Goal: Task Accomplishment & Management: Complete application form

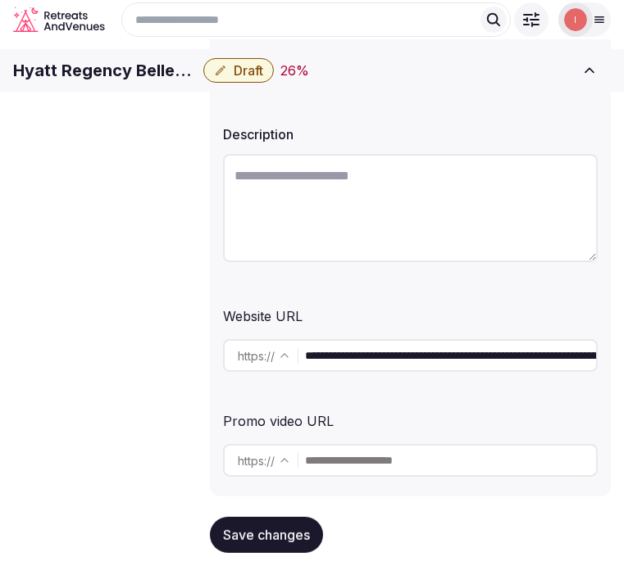
scroll to position [182, 0]
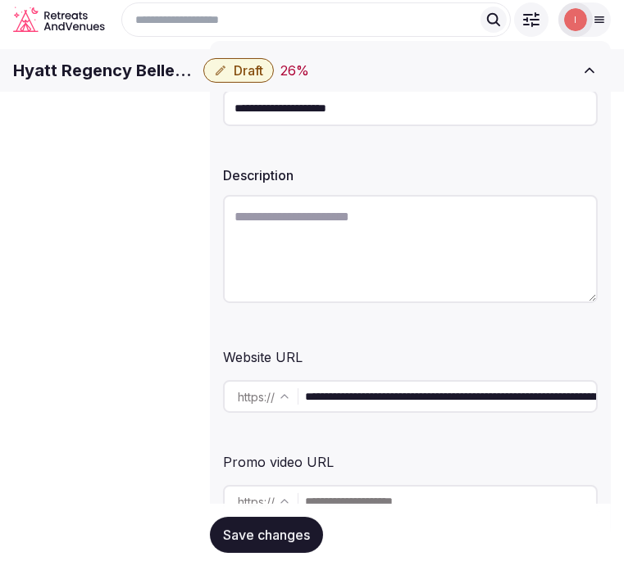
click at [366, 181] on div "Description" at bounding box center [410, 170] width 375 height 23
click at [516, 182] on label "Description" at bounding box center [410, 175] width 375 height 13
click at [369, 240] on textarea at bounding box center [410, 249] width 375 height 108
paste textarea "**********"
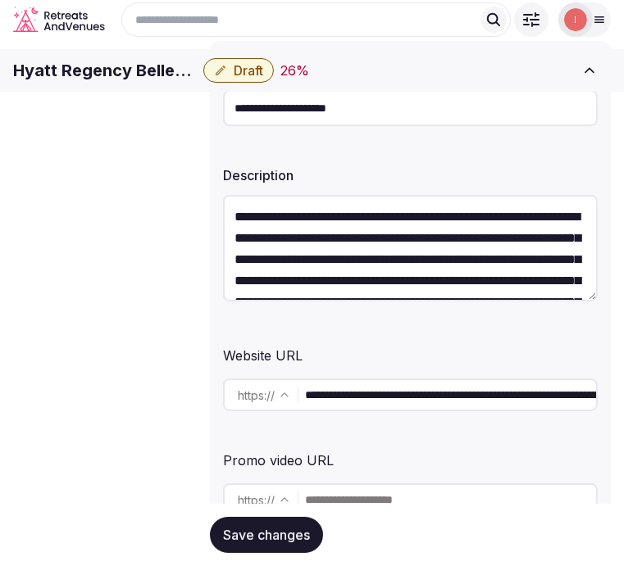
scroll to position [136, 0]
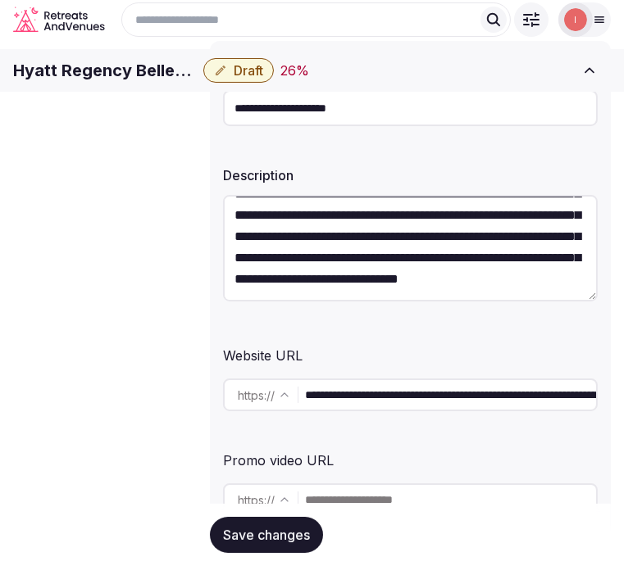
type textarea "**********"
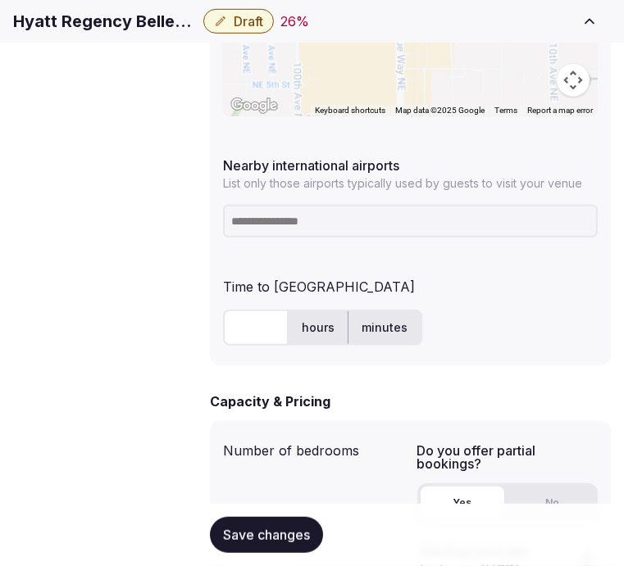
scroll to position [1093, 0]
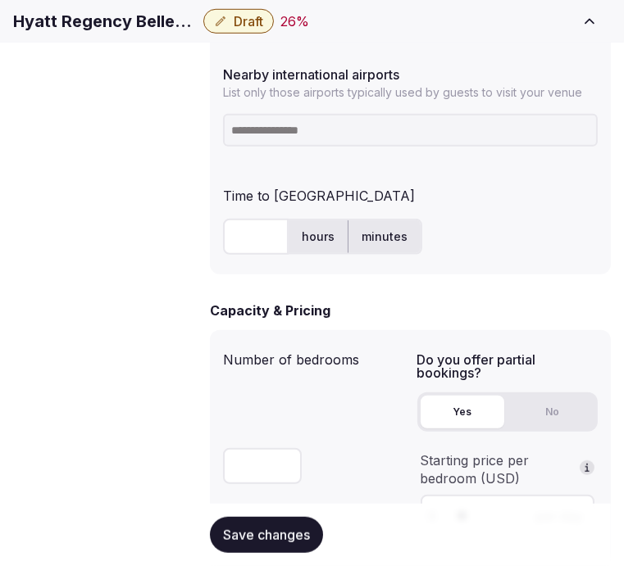
click at [197, 30] on h1 "Hyatt Regency Bellevue" at bounding box center [105, 21] width 184 height 23
copy div "Hyatt Regency Bellevue"
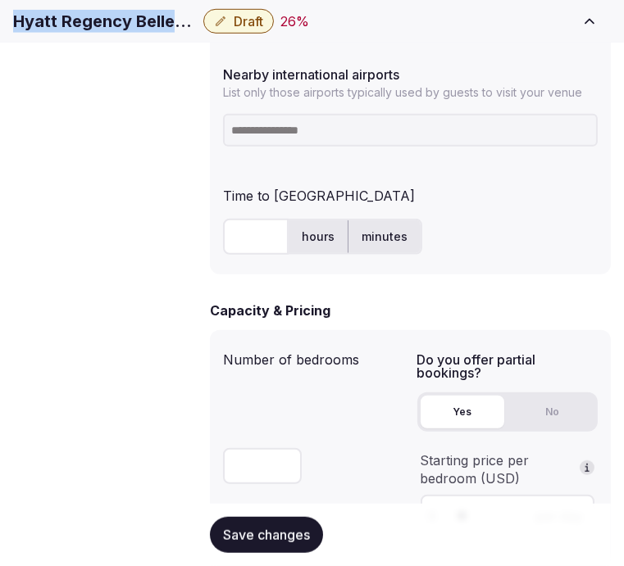
click at [197, 33] on h1 "Hyatt Regency Bellevue" at bounding box center [105, 21] width 184 height 23
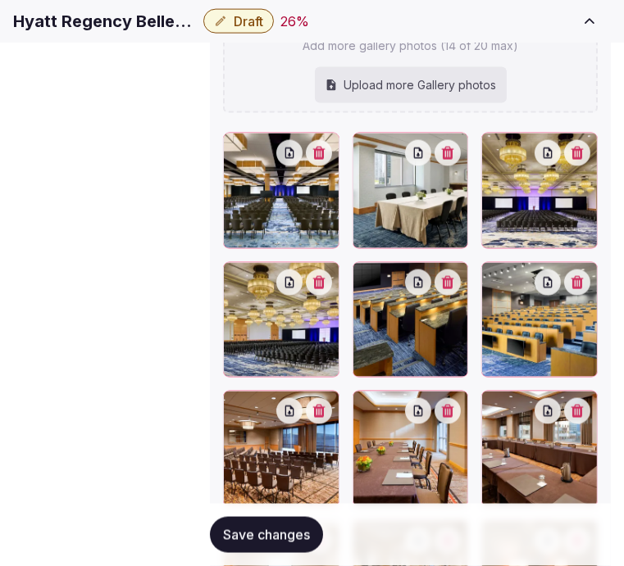
scroll to position [2135, 0]
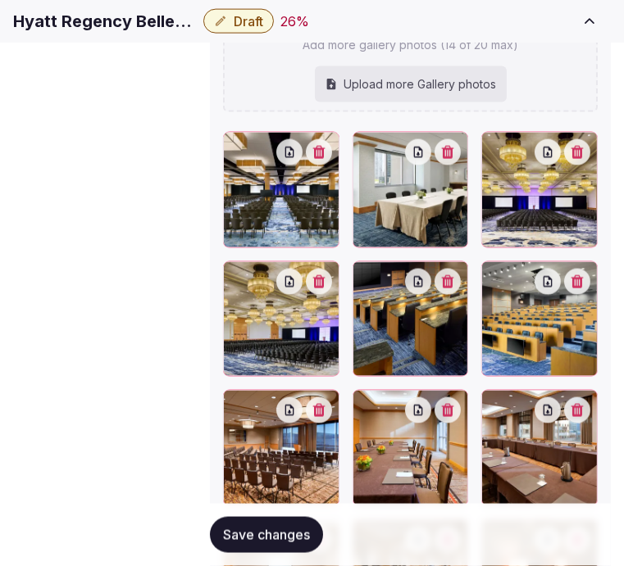
drag, startPoint x: 354, startPoint y: 485, endPoint x: 367, endPoint y: 488, distance: 13.5
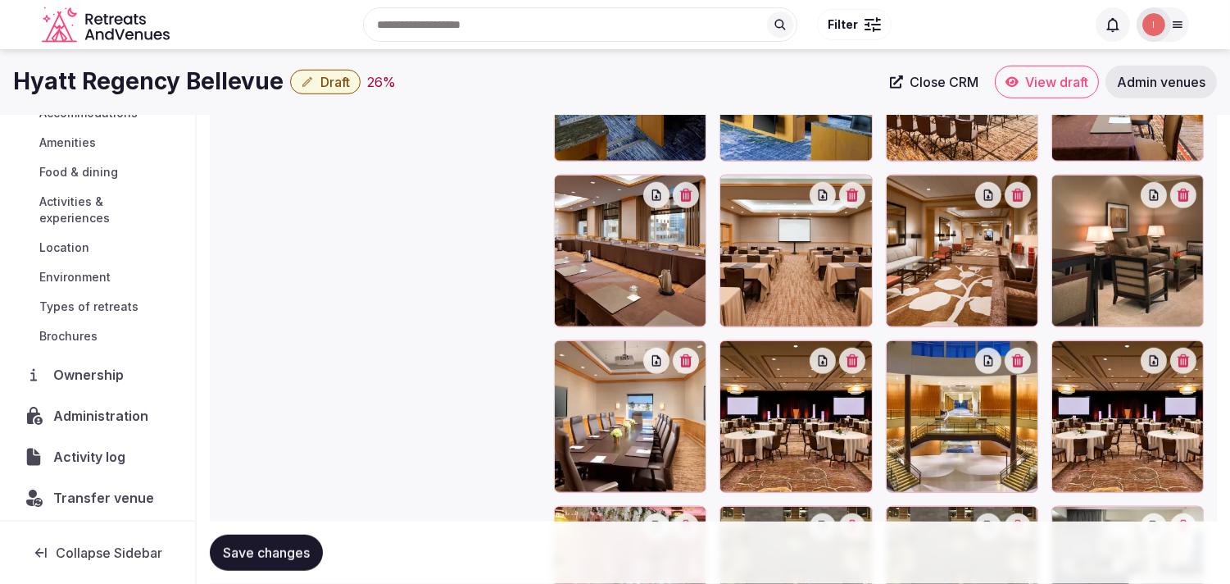
scroll to position [2281, 0]
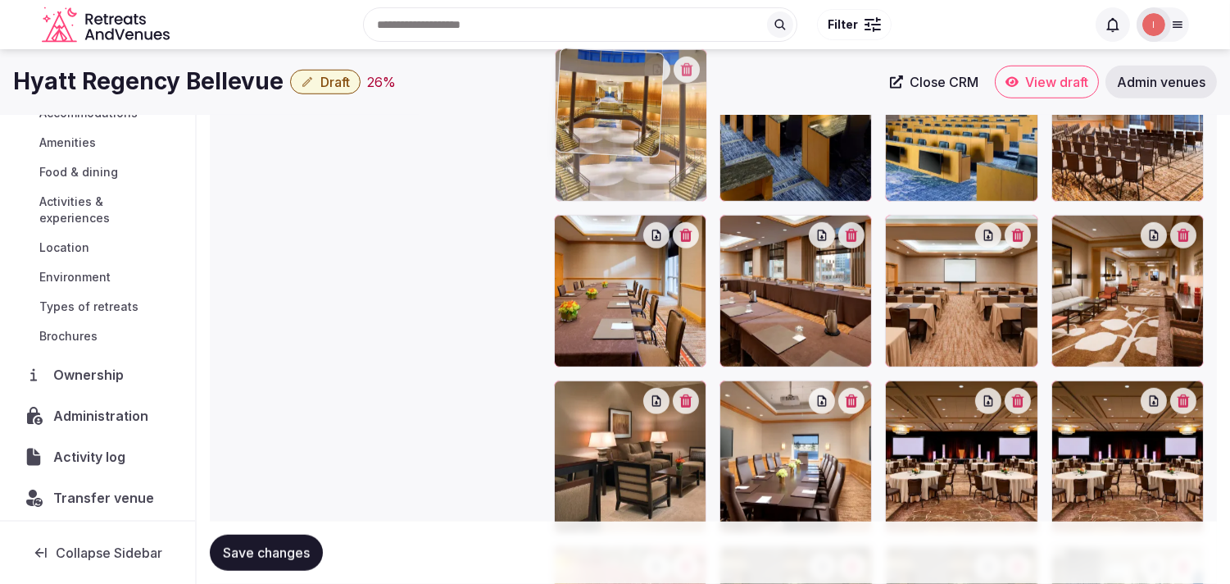
drag, startPoint x: 911, startPoint y: 398, endPoint x: 596, endPoint y: 125, distance: 417.1
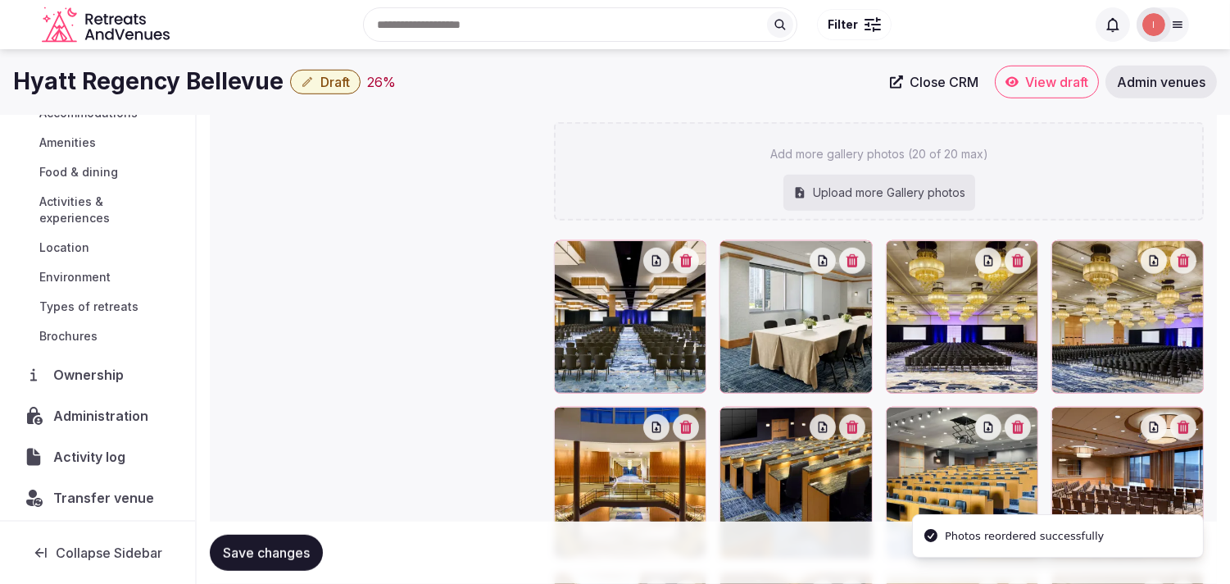
scroll to position [1916, 0]
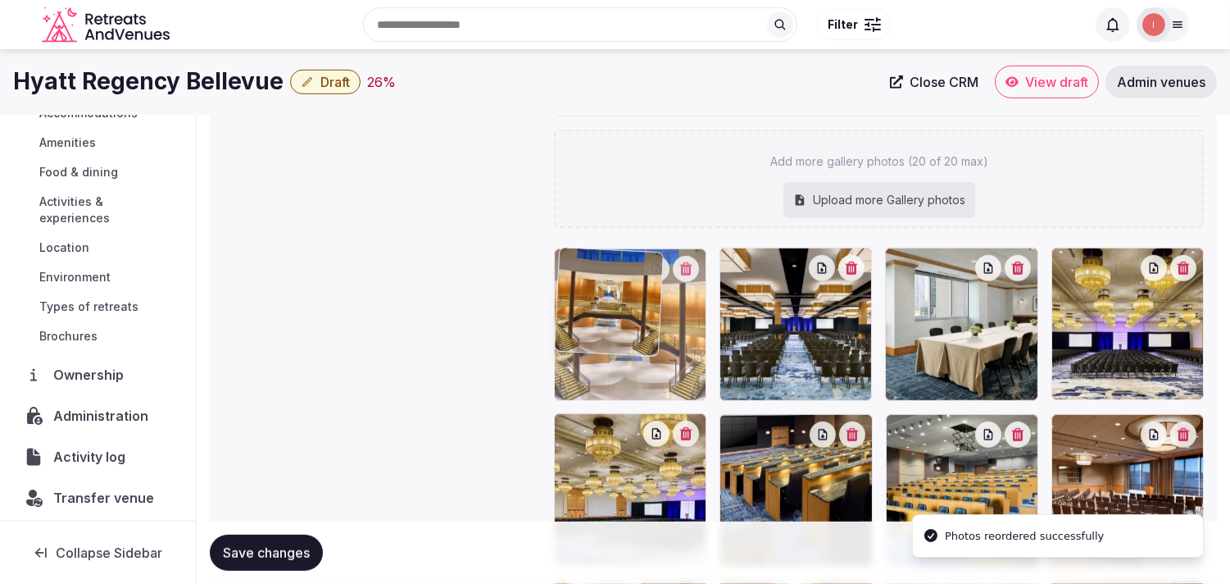
drag, startPoint x: 566, startPoint y: 420, endPoint x: 710, endPoint y: 289, distance: 193.8
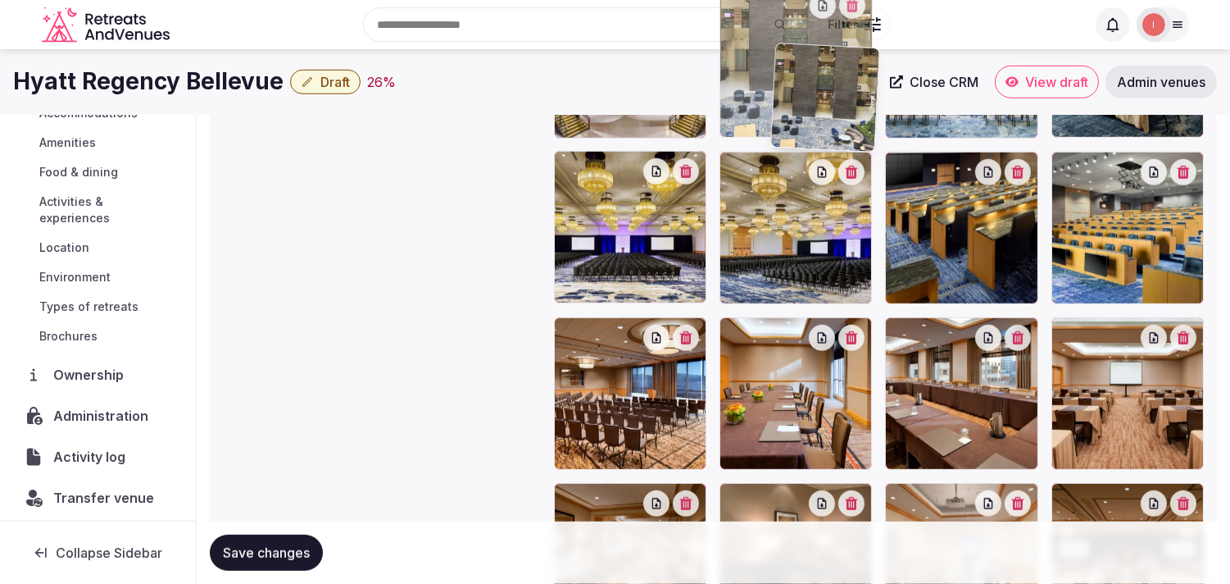
scroll to position [2084, 0]
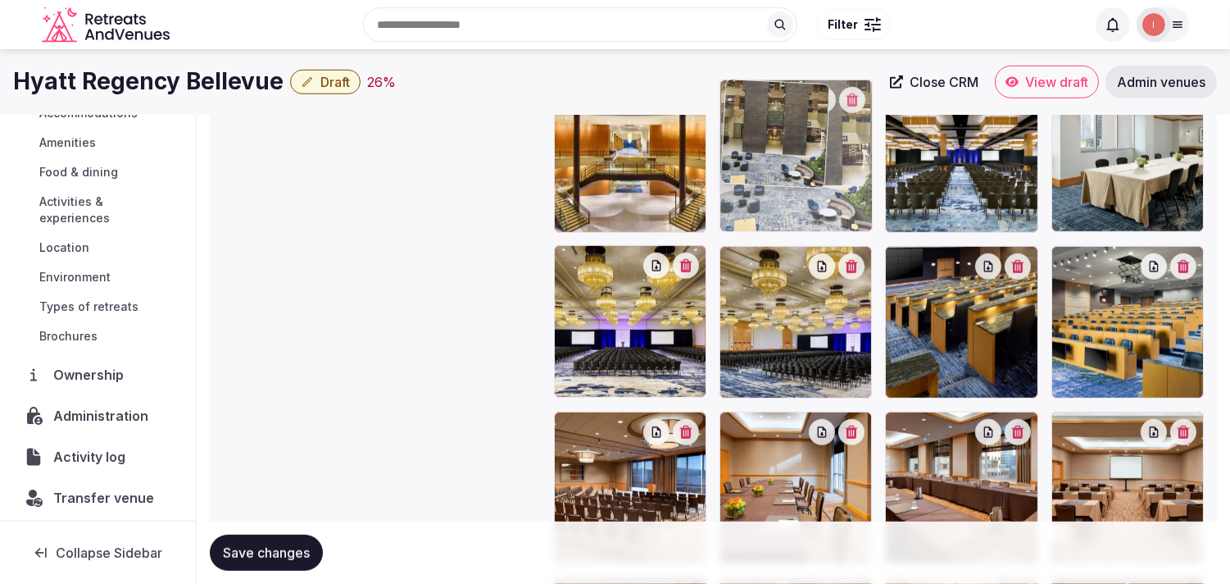
drag, startPoint x: 735, startPoint y: 330, endPoint x: 751, endPoint y: 123, distance: 207.9
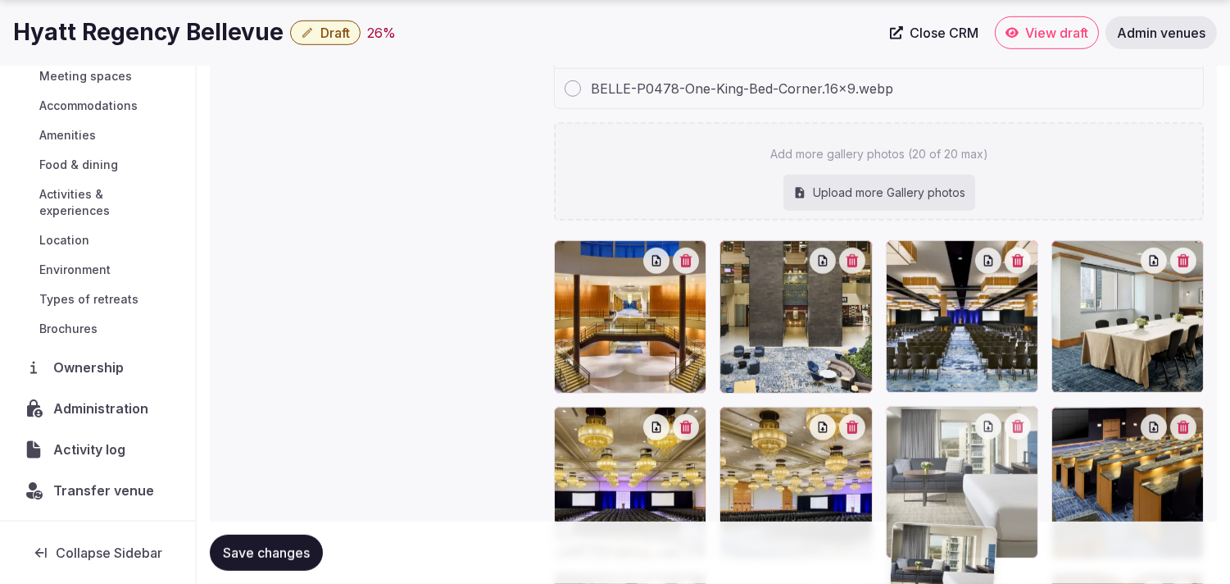
scroll to position [1929, 0]
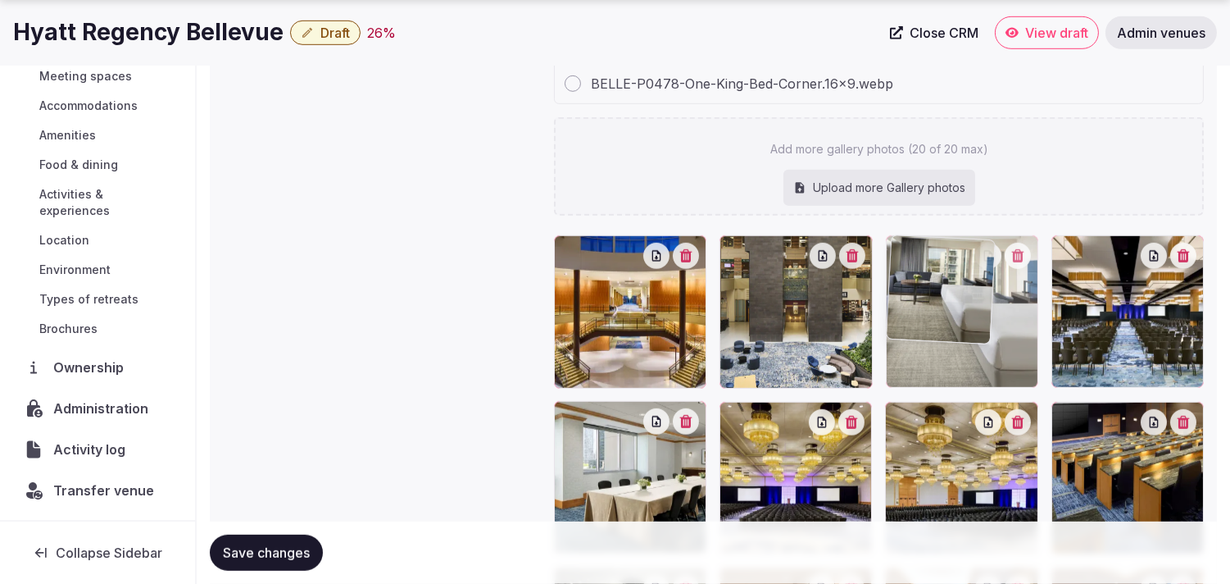
drag, startPoint x: 1064, startPoint y: 329, endPoint x: 932, endPoint y: 288, distance: 138.2
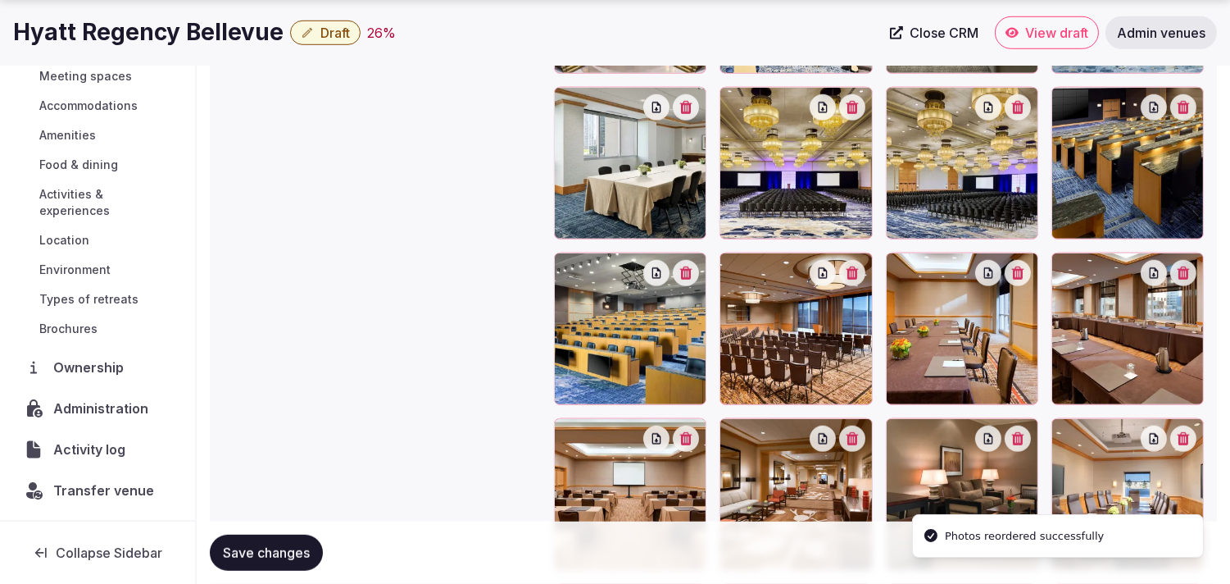
scroll to position [0, 0]
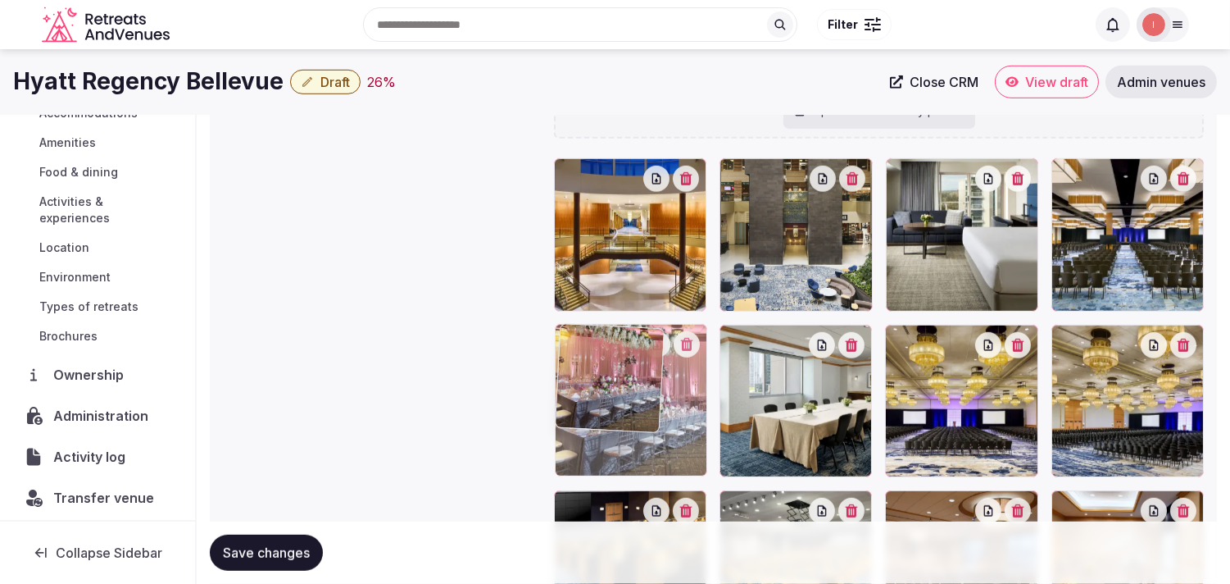
drag, startPoint x: 910, startPoint y: 323, endPoint x: 585, endPoint y: 345, distance: 325.3
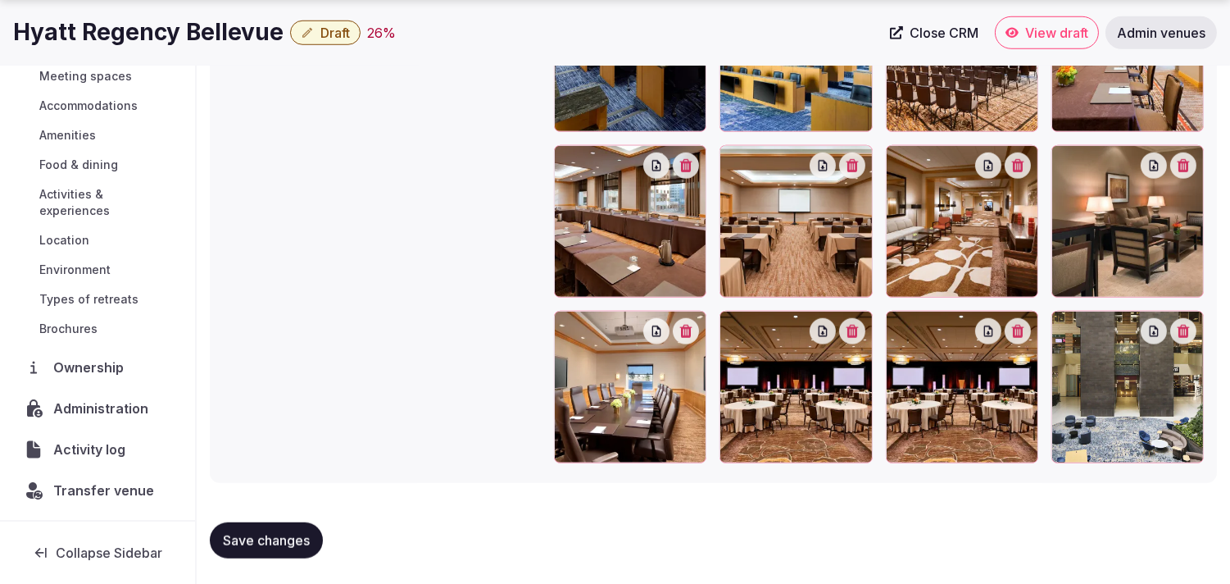
click at [623, 334] on button "button" at bounding box center [1018, 331] width 26 height 26
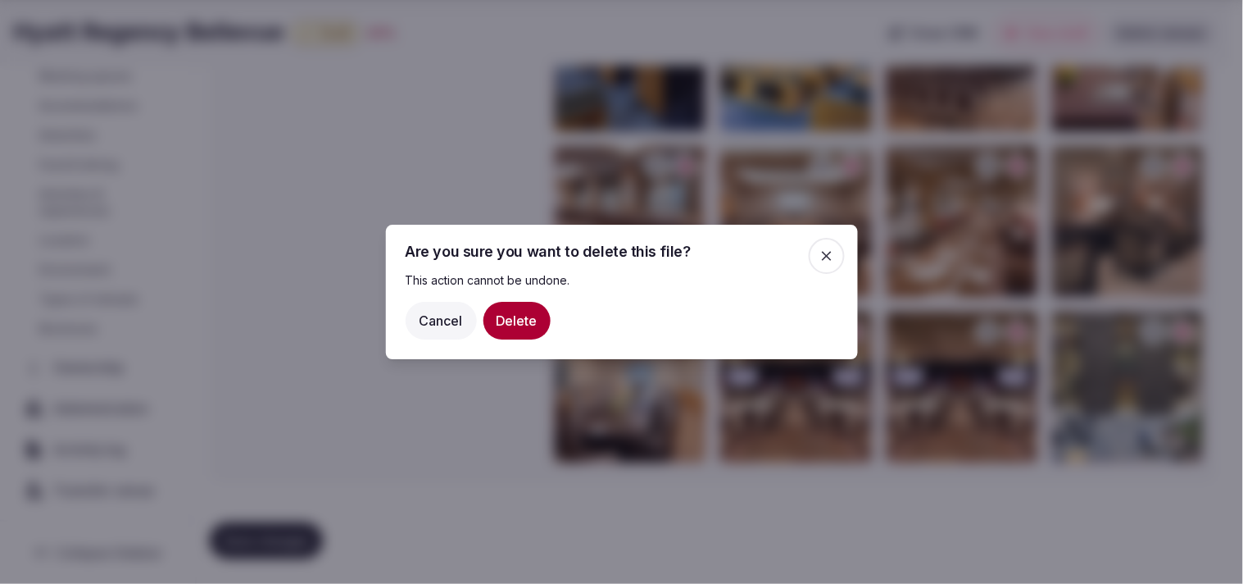
click at [519, 329] on button "Delete" at bounding box center [517, 321] width 67 height 38
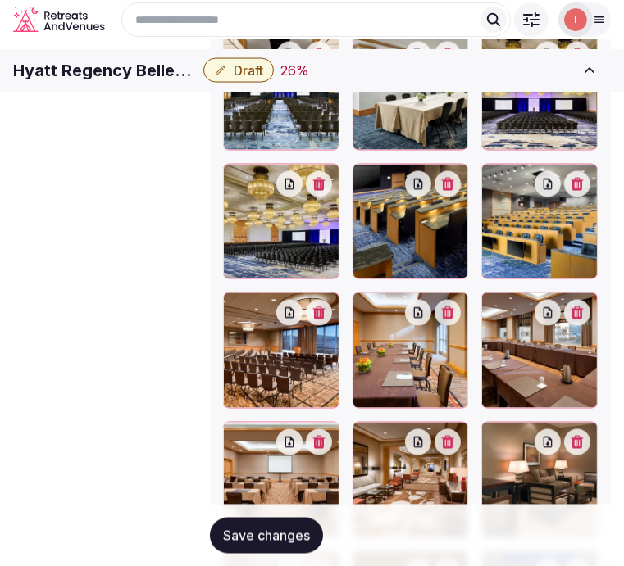
click at [256, 533] on button "Save changes" at bounding box center [266, 535] width 113 height 36
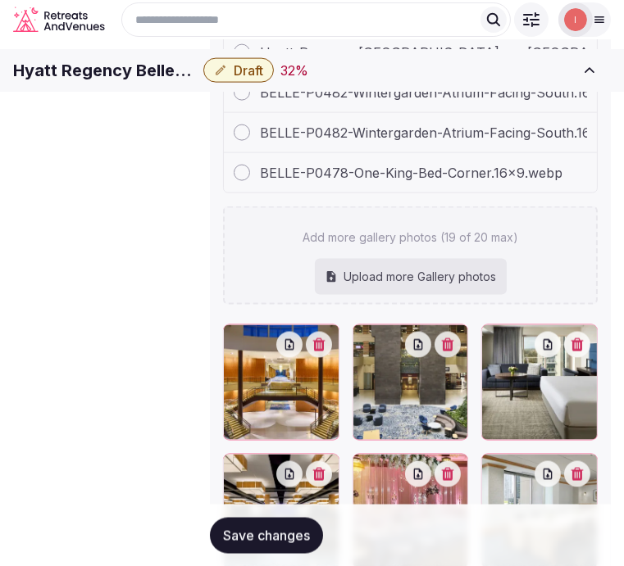
scroll to position [207, 0]
click at [279, 527] on span "Save changes" at bounding box center [266, 535] width 87 height 16
click at [227, 77] on icon "button" at bounding box center [220, 70] width 13 height 13
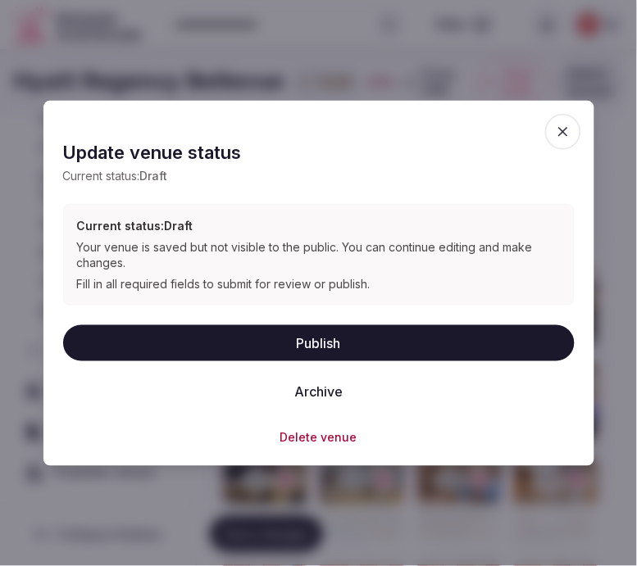
click at [329, 339] on button "Publish" at bounding box center [318, 343] width 511 height 36
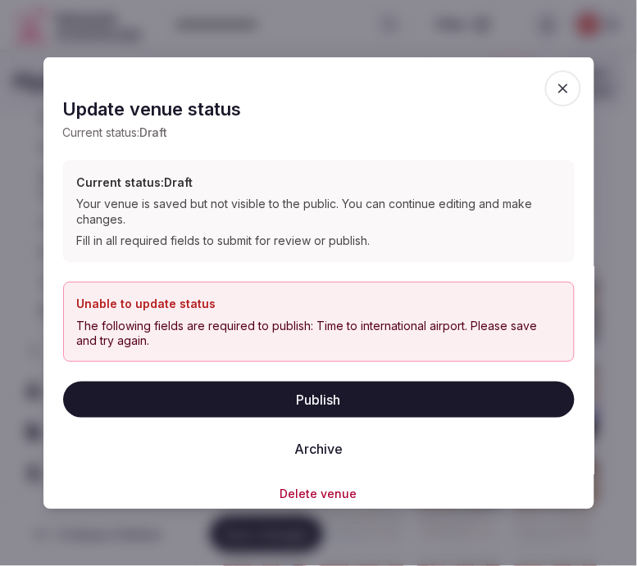
click at [556, 96] on span "button" at bounding box center [563, 88] width 36 height 36
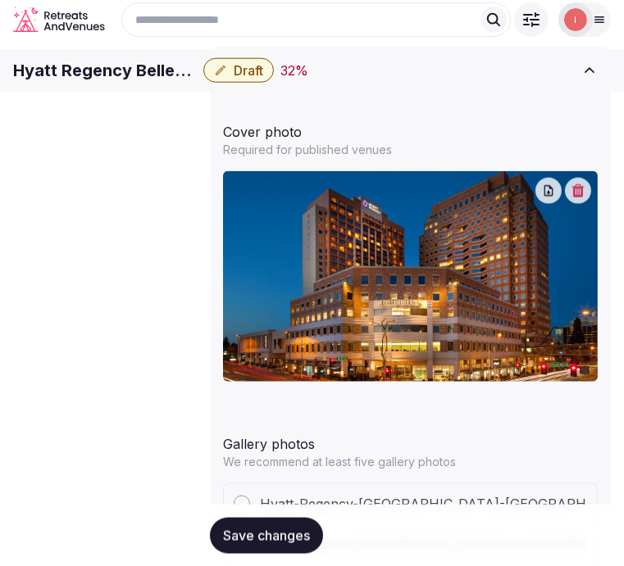
scroll to position [1611, 0]
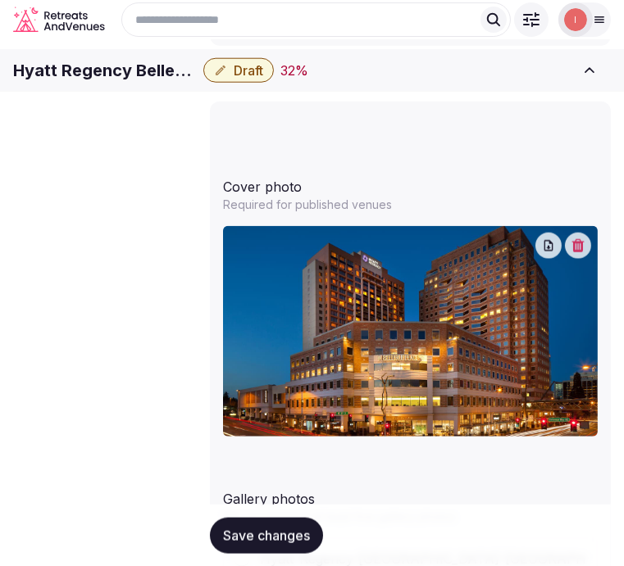
click at [187, 77] on h1 "Hyatt Regency Bellevue" at bounding box center [105, 70] width 184 height 23
copy div "Hyatt Regency Bellevue"
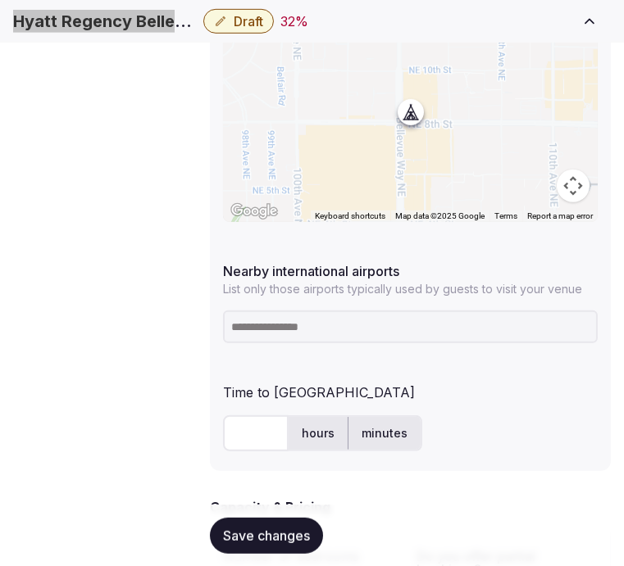
scroll to position [911, 0]
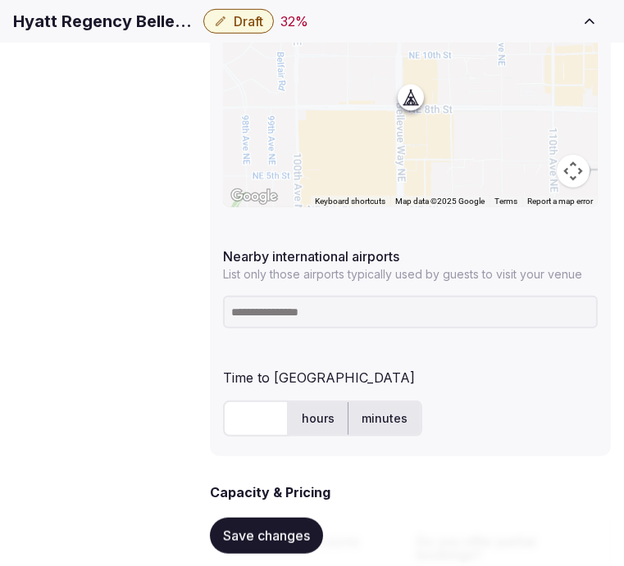
click at [434, 296] on input at bounding box center [410, 312] width 375 height 33
paste input "*******"
type input "*******"
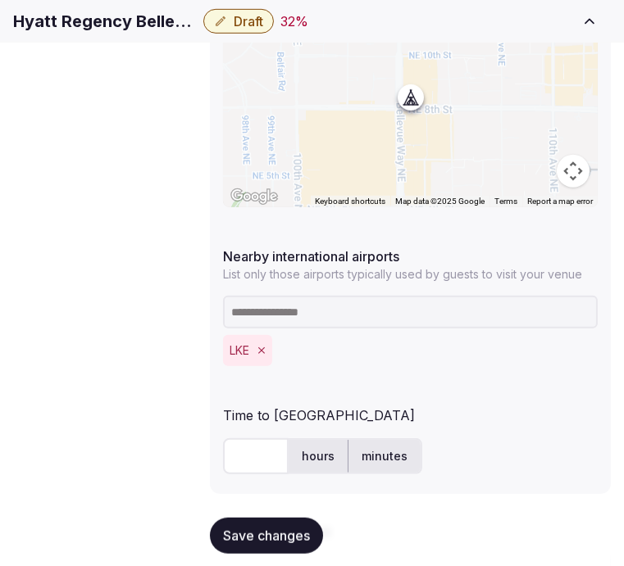
click at [329, 296] on input at bounding box center [410, 312] width 375 height 33
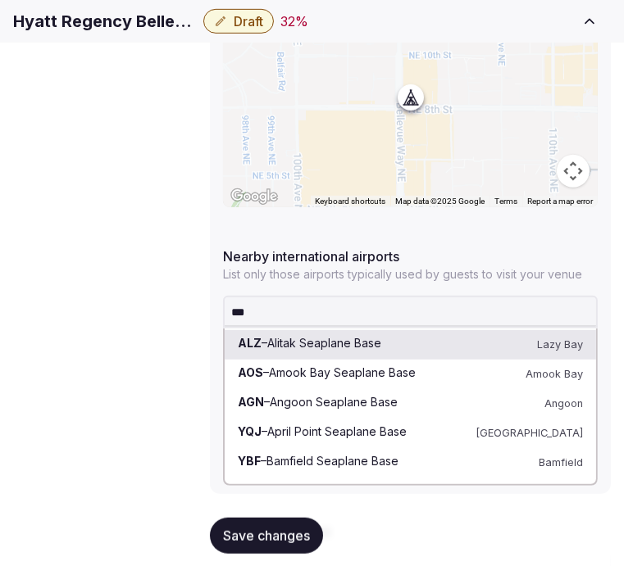
click at [435, 298] on input "***" at bounding box center [410, 312] width 375 height 33
paste input "****"
type input "*******"
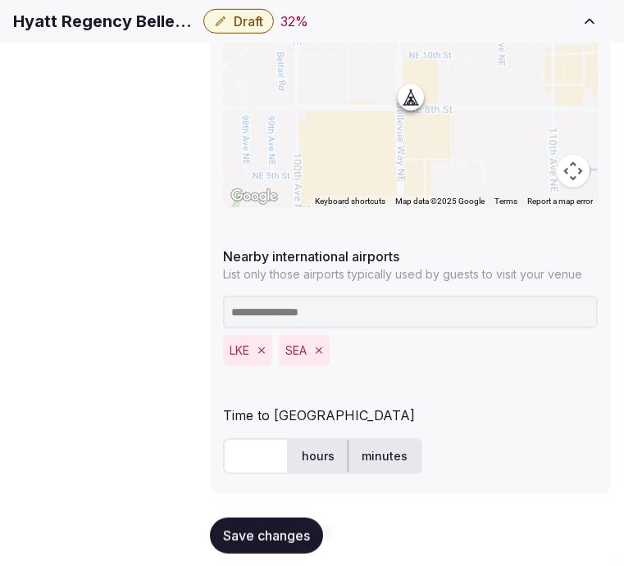
click at [440, 399] on div "Time to international airport" at bounding box center [410, 412] width 375 height 26
click at [258, 438] on input "text" at bounding box center [256, 456] width 66 height 36
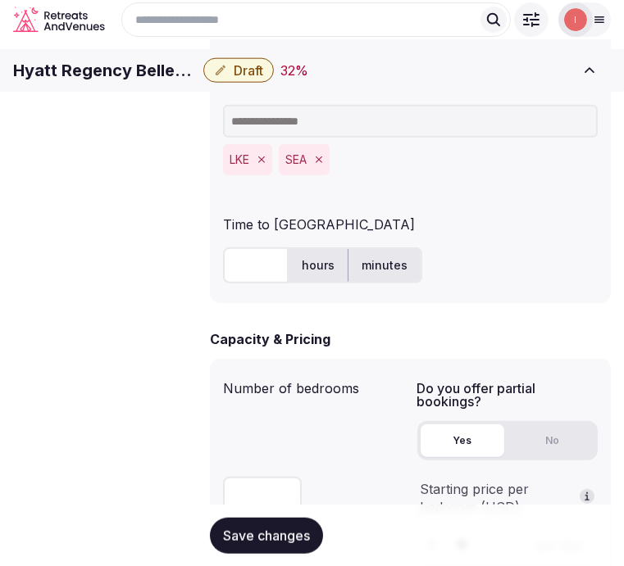
scroll to position [1093, 0]
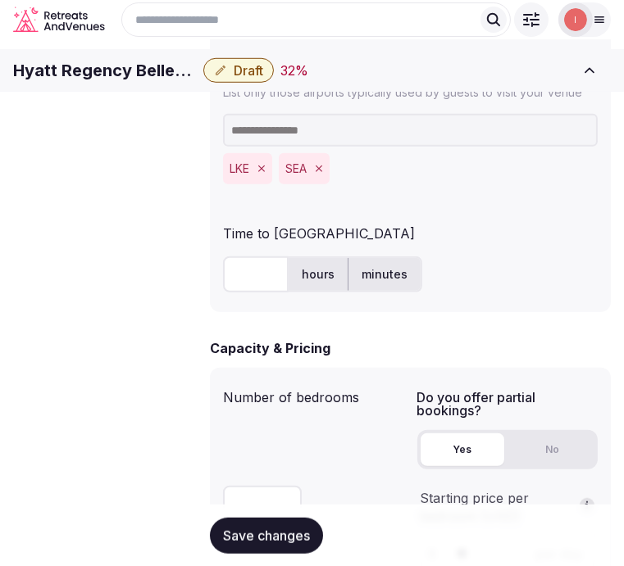
click at [244, 257] on input "text" at bounding box center [256, 275] width 66 height 36
type input "**"
click at [288, 534] on span "Save changes" at bounding box center [266, 535] width 87 height 16
click at [298, 550] on button "Save changes" at bounding box center [266, 535] width 113 height 36
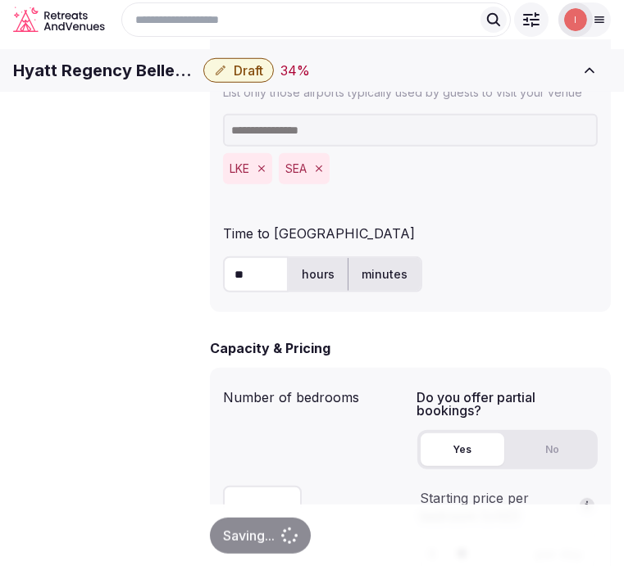
click at [316, 89] on div "Hyatt Regency Bellevue Draft 34 % Close CRM View draft Admin venues" at bounding box center [312, 70] width 624 height 36
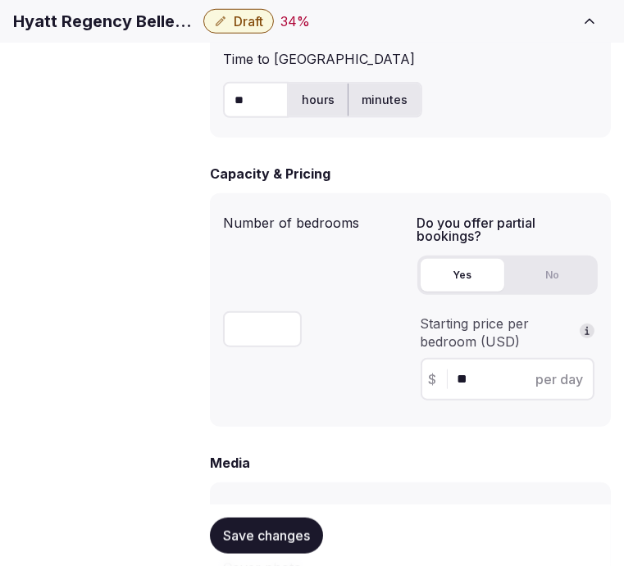
scroll to position [1274, 0]
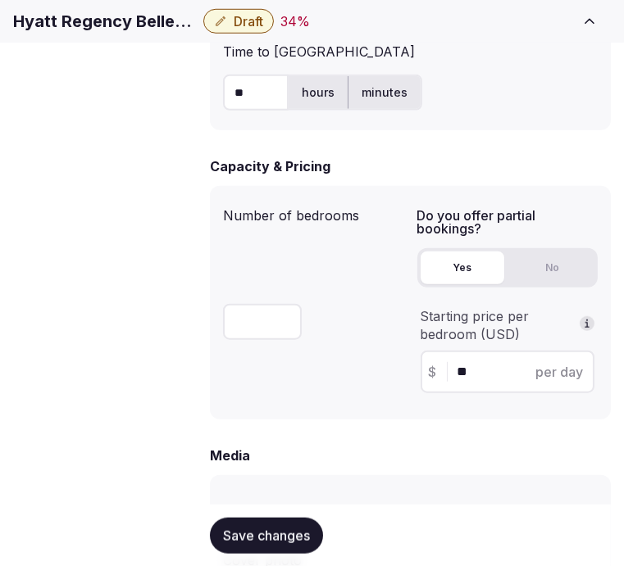
click at [241, 537] on span "Save changes" at bounding box center [266, 535] width 87 height 16
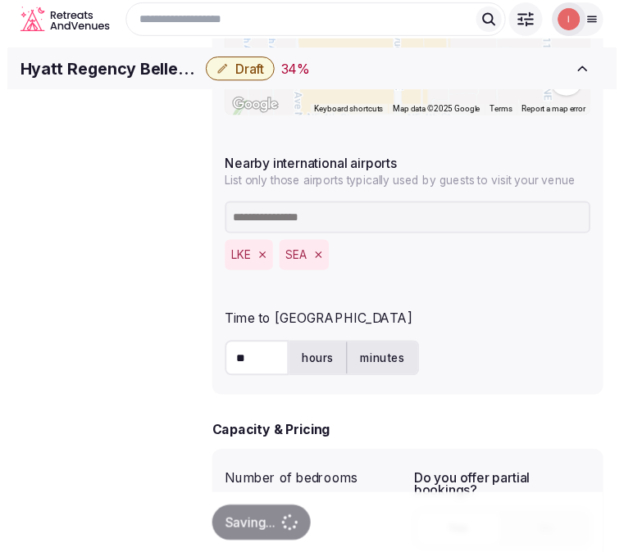
scroll to position [911, 0]
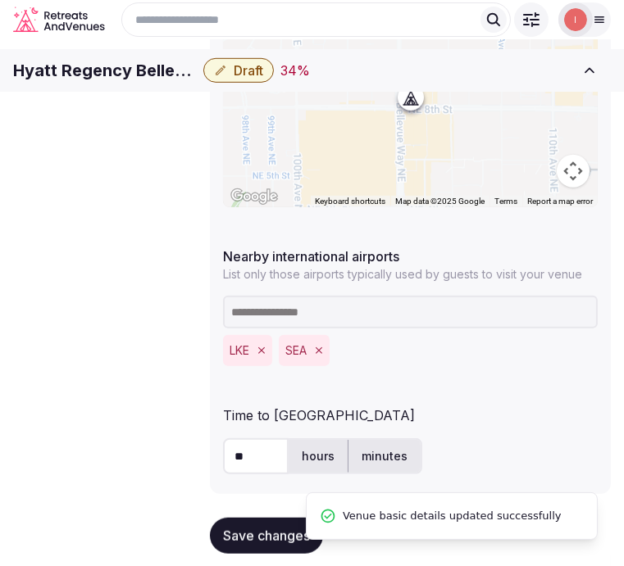
click at [263, 79] on span "Draft" at bounding box center [249, 70] width 30 height 16
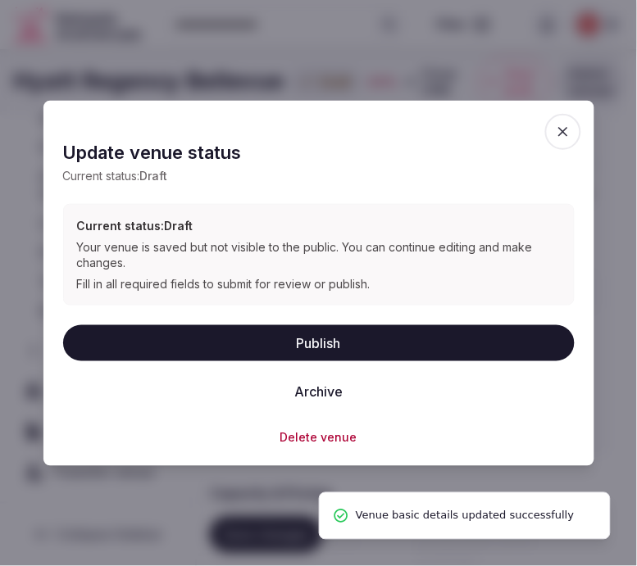
click at [357, 366] on div "Publish Archive" at bounding box center [318, 367] width 511 height 85
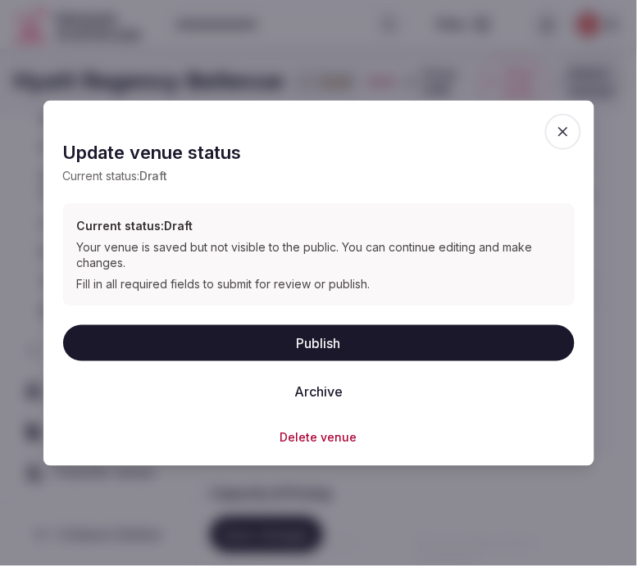
click at [496, 342] on button "Publish" at bounding box center [318, 343] width 511 height 36
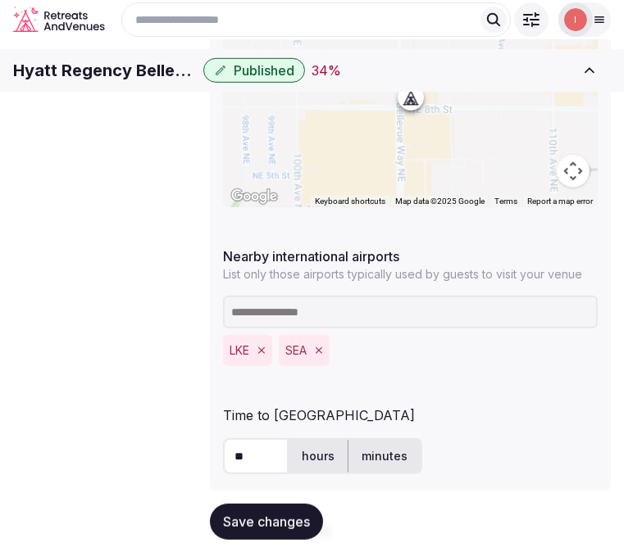
scroll to position [0, 0]
click at [255, 519] on span "Save changes" at bounding box center [266, 521] width 87 height 16
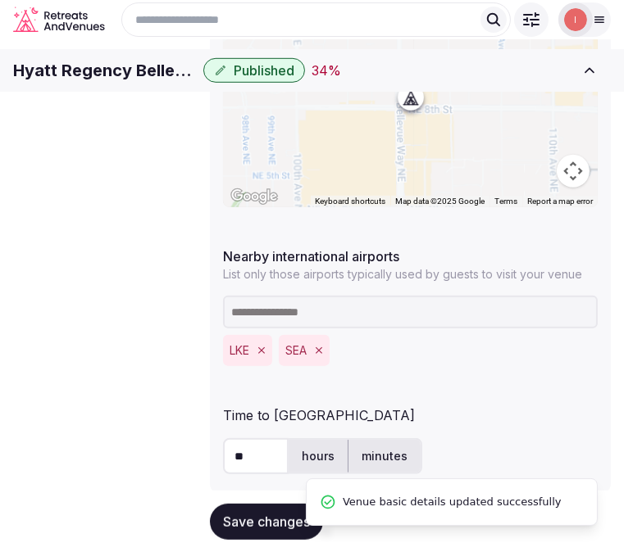
click at [0, 0] on span "Pricing and policies" at bounding box center [0, 0] width 0 height 0
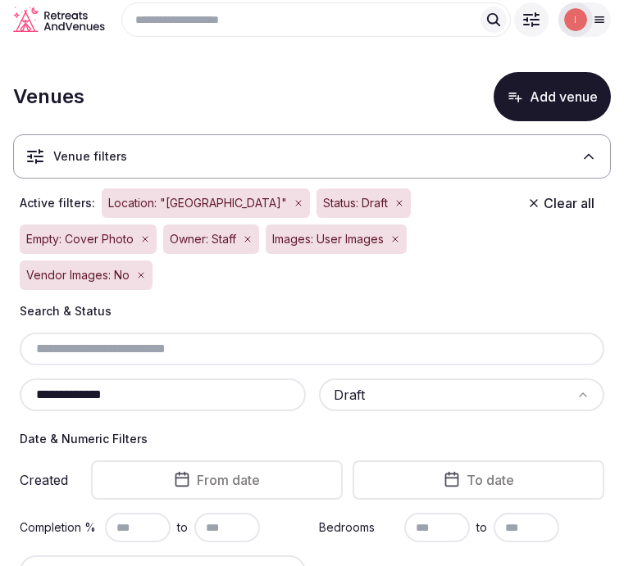
scroll to position [568, 0]
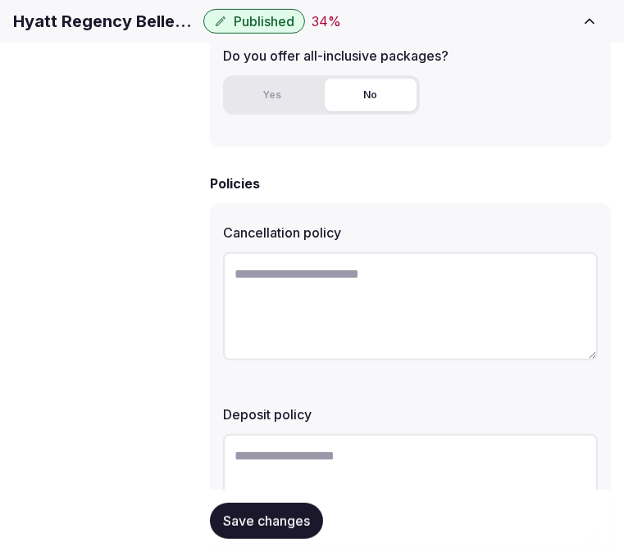
scroll to position [710, 0]
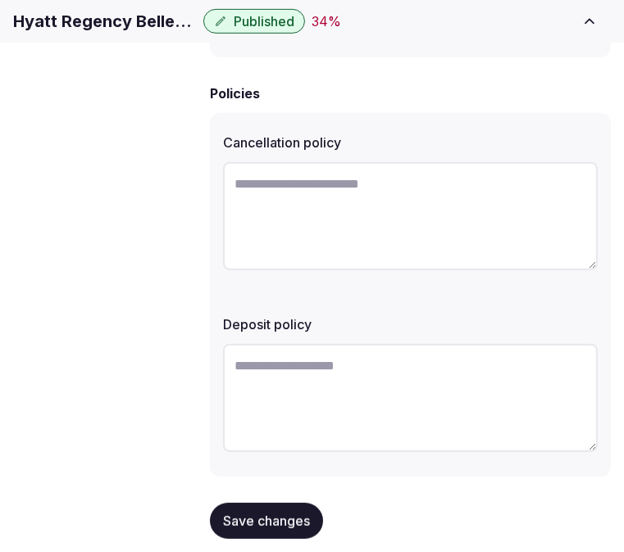
click at [527, 156] on div at bounding box center [410, 219] width 375 height 126
click at [527, 162] on textarea at bounding box center [410, 216] width 375 height 108
paste textarea "**********"
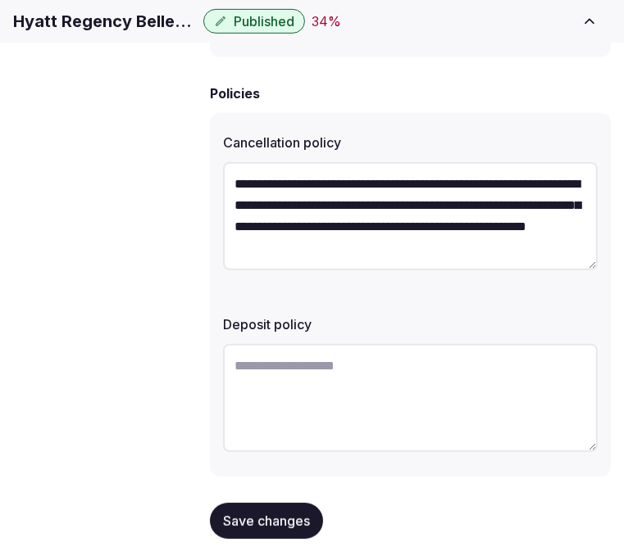
scroll to position [8, 0]
type textarea "**********"
click at [470, 343] on textarea at bounding box center [410, 397] width 375 height 108
paste textarea "**********"
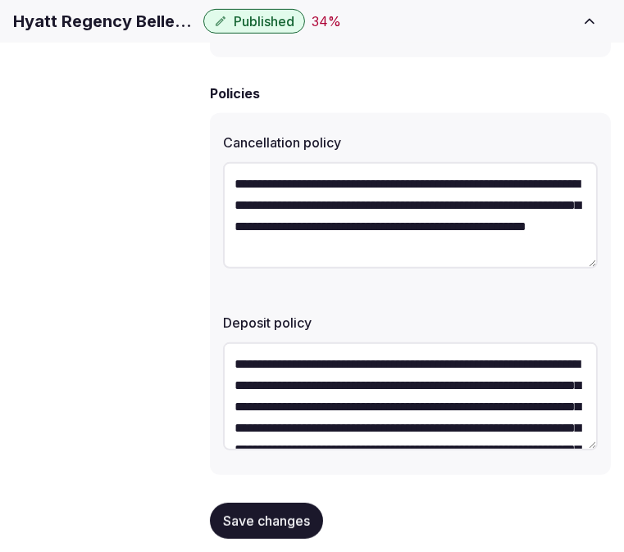
scroll to position [94, 0]
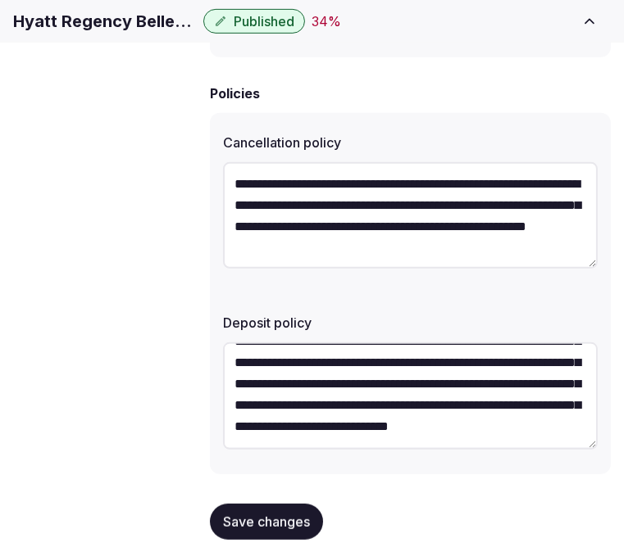
type textarea "**********"
click at [289, 503] on button "Save changes" at bounding box center [266, 521] width 113 height 36
click at [288, 513] on span "Save changes" at bounding box center [266, 521] width 87 height 16
click at [0, 0] on div "Basic details Pricing and policies Retreat spaces Meeting spaces Accommodations…" at bounding box center [0, 0] width 0 height 0
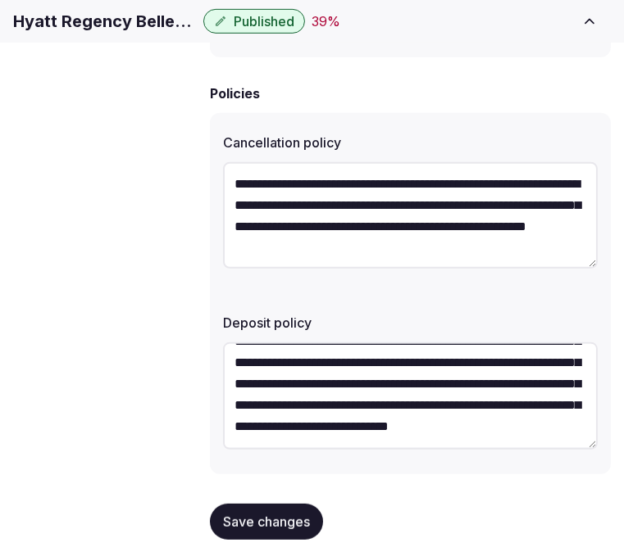
click at [304, 503] on button "Save changes" at bounding box center [266, 521] width 113 height 36
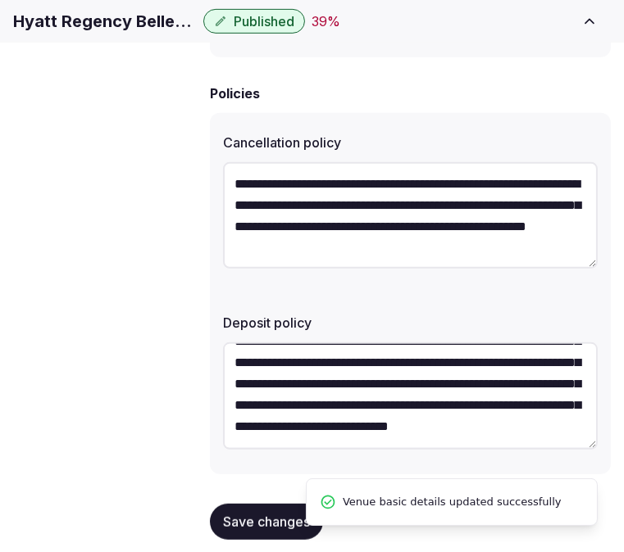
scroll to position [0, 0]
click at [0, 0] on span "Retreat spaces" at bounding box center [0, 0] width 0 height 0
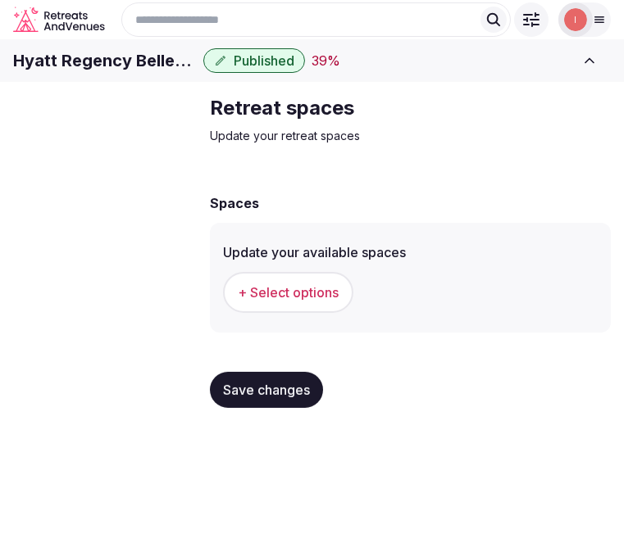
click at [307, 302] on span "+ Select options" at bounding box center [288, 293] width 101 height 18
